Goal: Navigation & Orientation: Find specific page/section

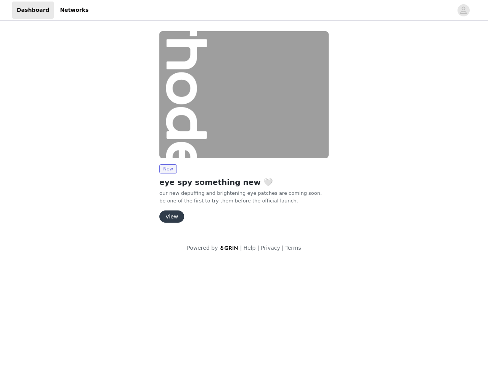
click at [244, 130] on img at bounding box center [243, 94] width 169 height 127
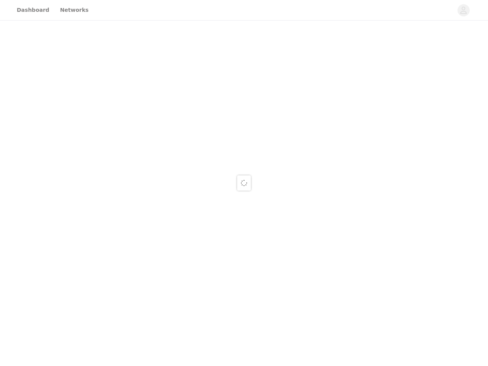
click at [464, 10] on div at bounding box center [244, 183] width 488 height 366
click at [244, 95] on div at bounding box center [244, 183] width 488 height 366
click at [168, 169] on div at bounding box center [244, 183] width 488 height 366
click at [171, 217] on div at bounding box center [244, 183] width 488 height 366
